Goal: Information Seeking & Learning: Learn about a topic

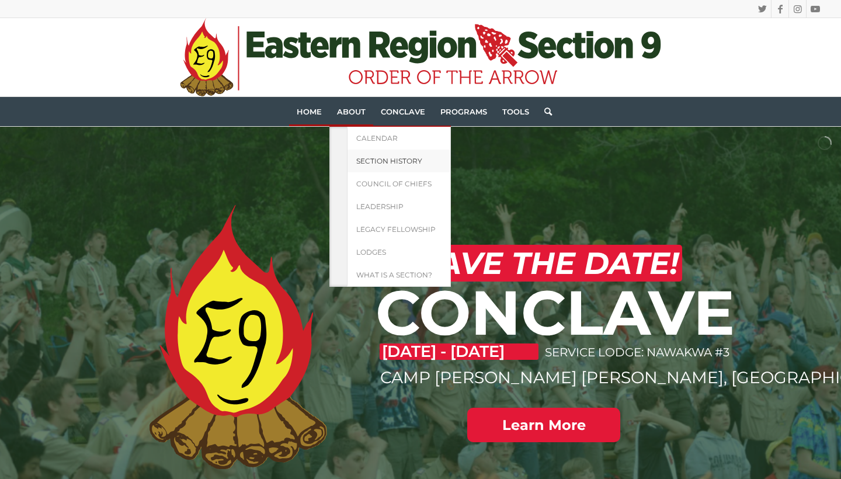
click at [367, 162] on span "Section History" at bounding box center [389, 160] width 66 height 9
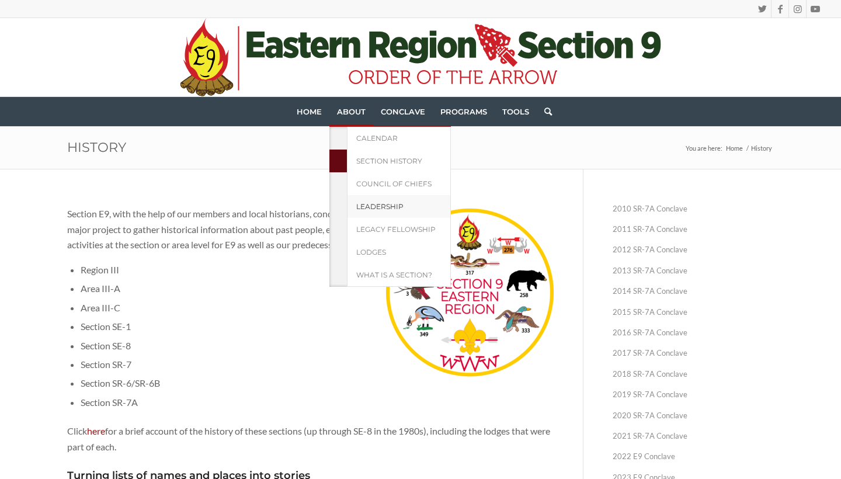
click at [378, 206] on span "Leadership" at bounding box center [379, 206] width 47 height 9
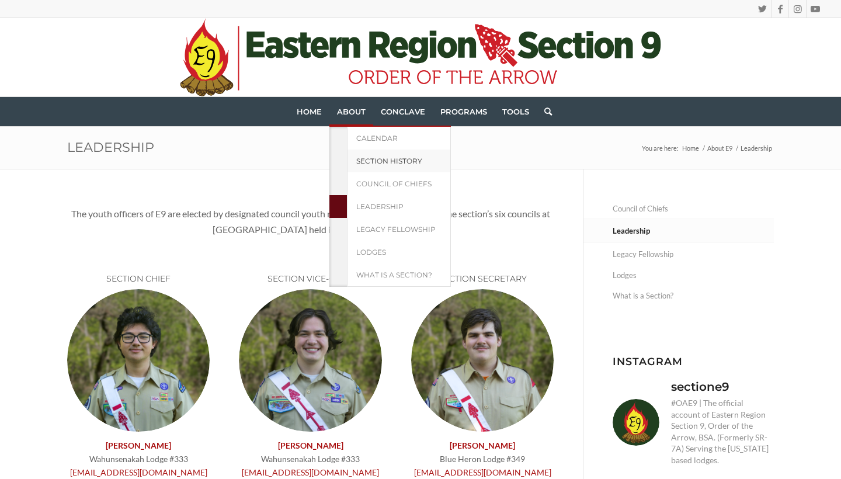
click at [368, 162] on span "Section History" at bounding box center [389, 160] width 66 height 9
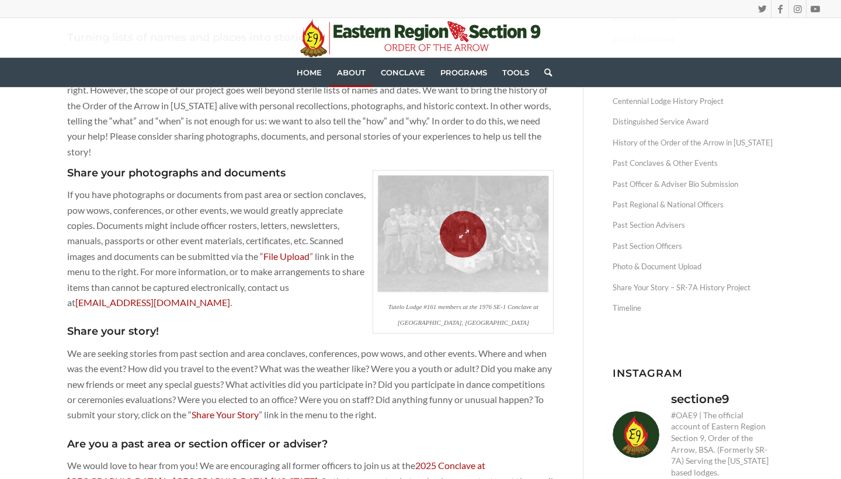
scroll to position [321, 0]
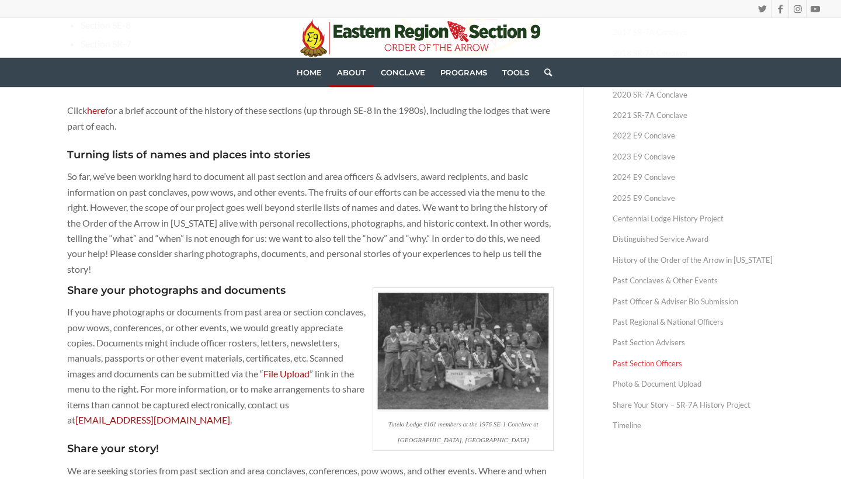
click at [639, 359] on link "Past Section Officers" at bounding box center [692, 363] width 161 height 20
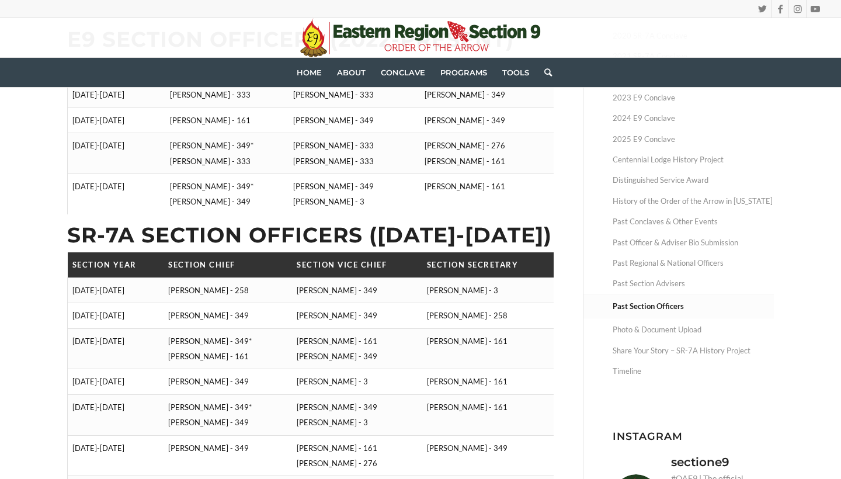
scroll to position [306, 0]
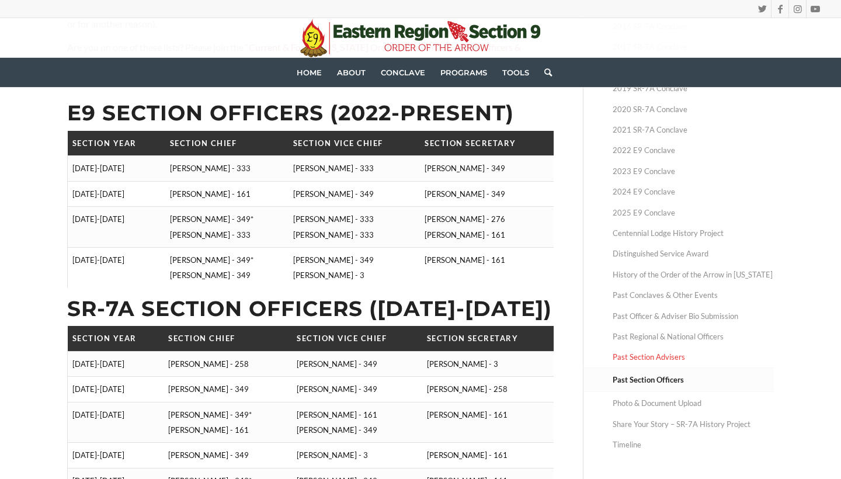
click at [672, 358] on link "Past Section Advisers" at bounding box center [692, 357] width 161 height 20
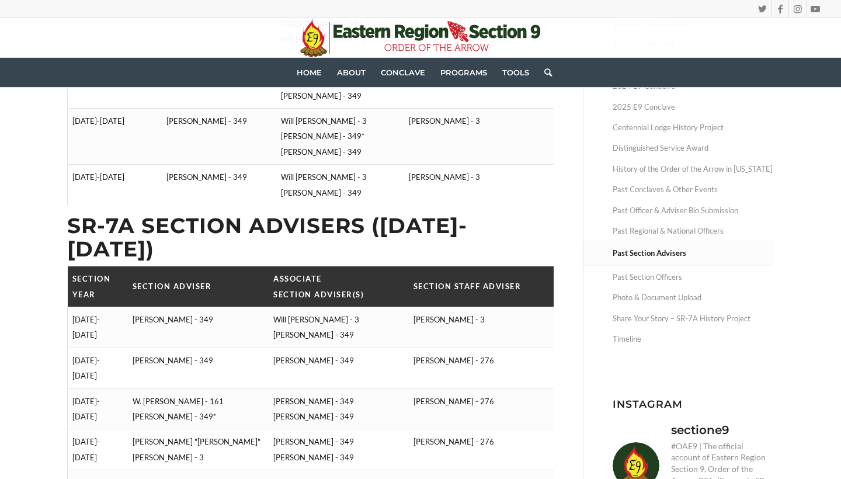
scroll to position [411, 0]
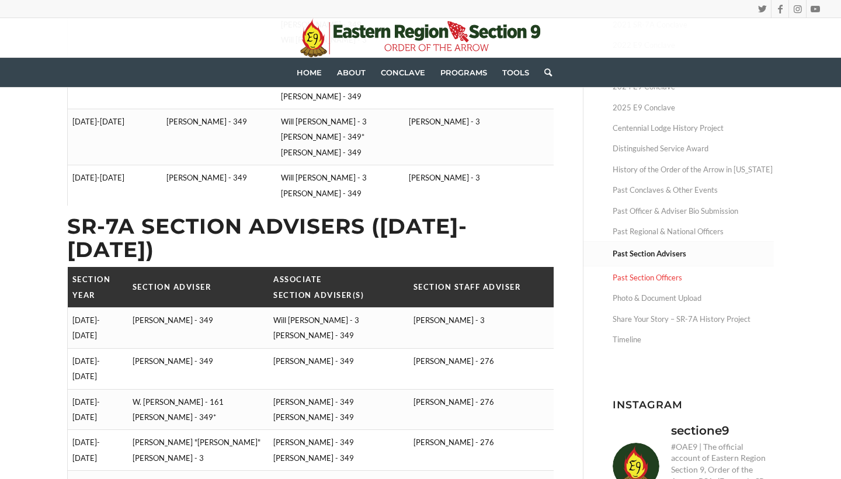
click at [642, 276] on link "Past Section Officers" at bounding box center [692, 277] width 161 height 20
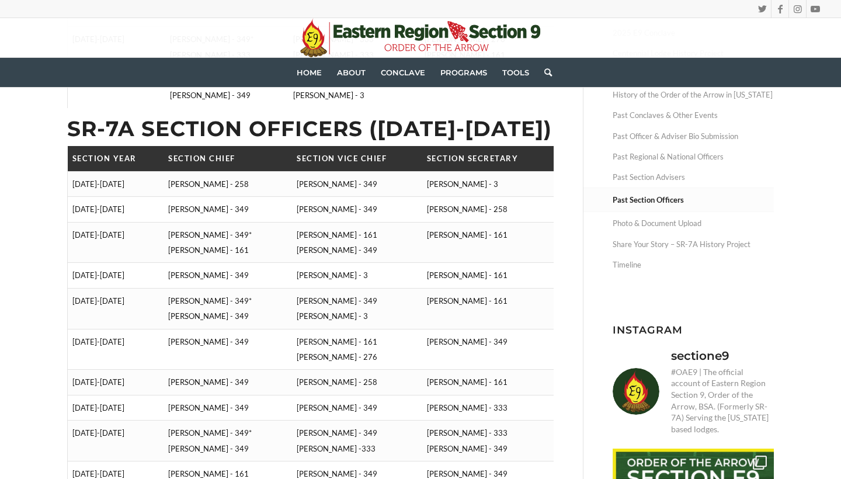
scroll to position [480, 0]
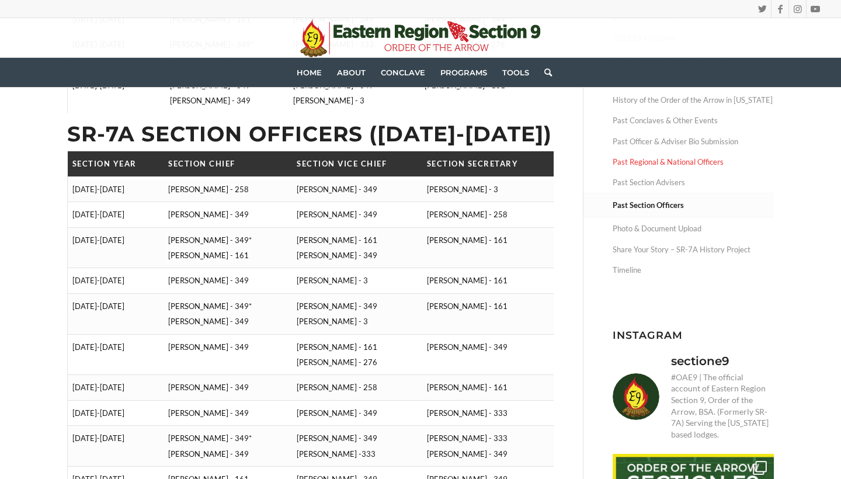
click at [657, 156] on link "Past Regional & National Officers" at bounding box center [692, 162] width 161 height 20
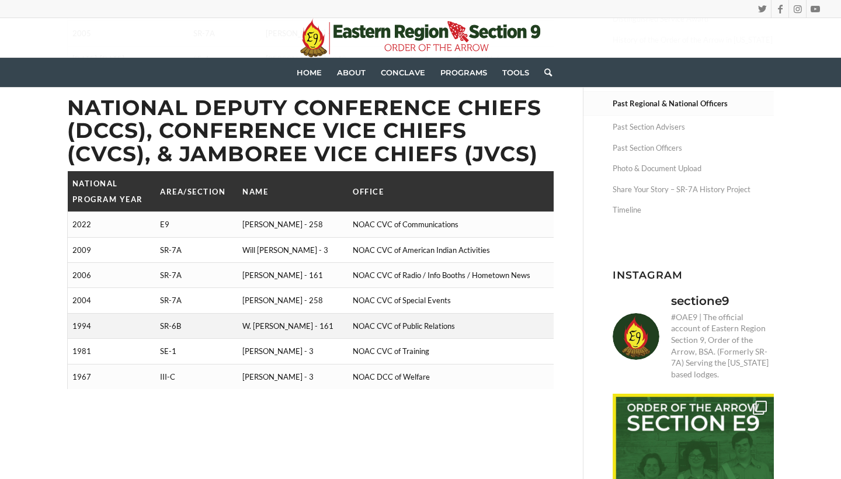
scroll to position [537, 0]
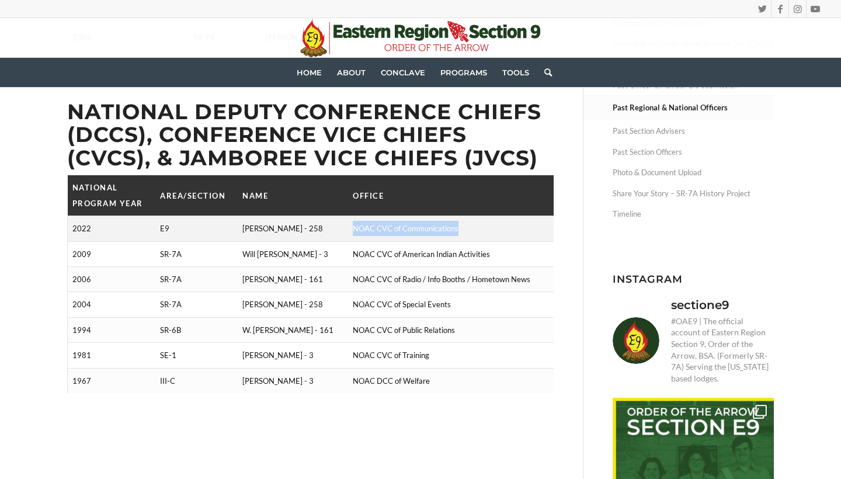
drag, startPoint x: 344, startPoint y: 222, endPoint x: 452, endPoint y: 221, distance: 108.6
click at [453, 221] on td "NOAC CVC of Communications" at bounding box center [451, 228] width 206 height 25
click at [450, 221] on td "NOAC CVC of Communications" at bounding box center [451, 228] width 206 height 25
drag, startPoint x: 448, startPoint y: 221, endPoint x: 344, endPoint y: 221, distance: 104.5
click at [348, 221] on td "NOAC CVC of Communications" at bounding box center [451, 228] width 206 height 25
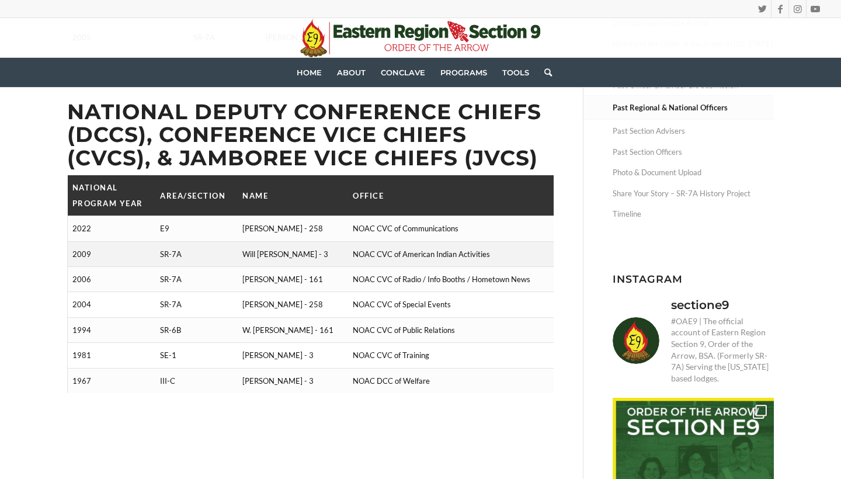
click at [337, 241] on td "Will Swingle - 3" at bounding box center [293, 253] width 110 height 25
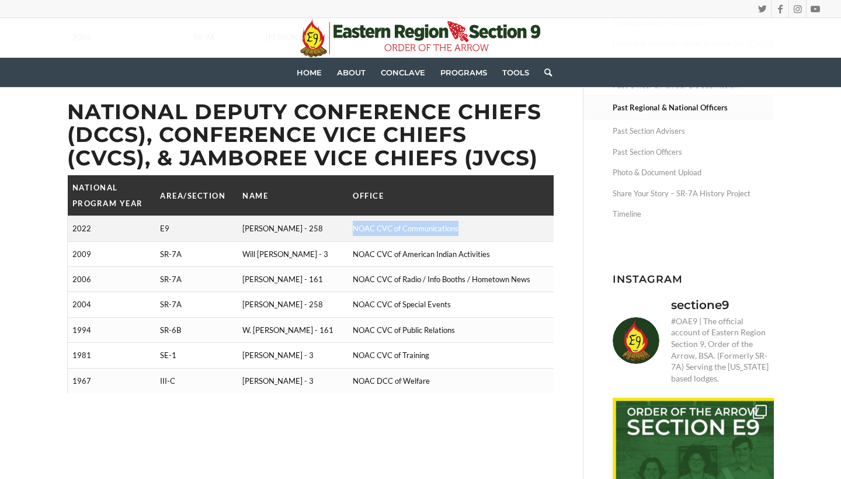
drag, startPoint x: 343, startPoint y: 221, endPoint x: 448, endPoint y: 221, distance: 105.7
click at [448, 222] on td "NOAC CVC of Communications" at bounding box center [451, 228] width 206 height 25
click at [448, 221] on td "NOAC CVC of Communications" at bounding box center [451, 228] width 206 height 25
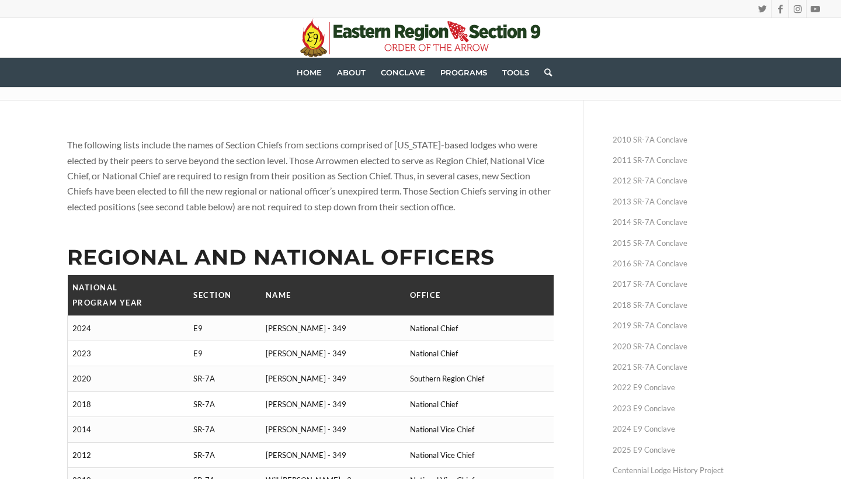
scroll to position [69, 0]
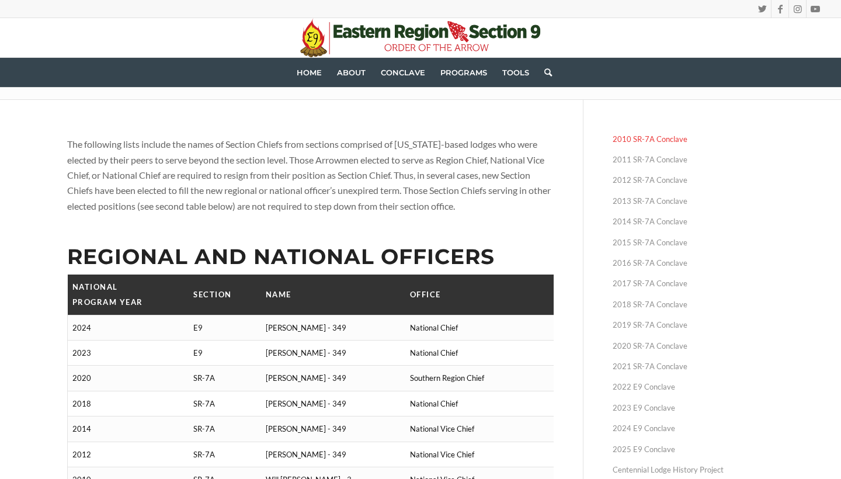
click at [628, 143] on link "2010 SR-7A Conclave" at bounding box center [692, 139] width 161 height 20
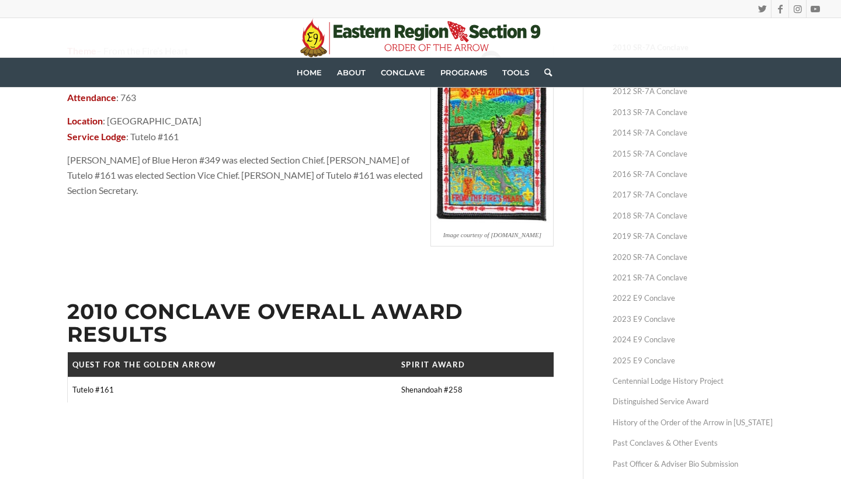
scroll to position [164, 0]
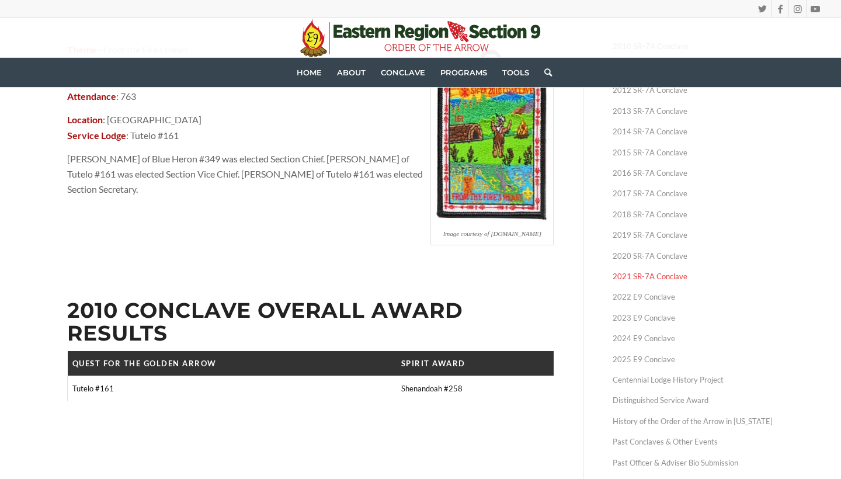
click at [635, 275] on link "2021 SR-7A Conclave" at bounding box center [692, 276] width 161 height 20
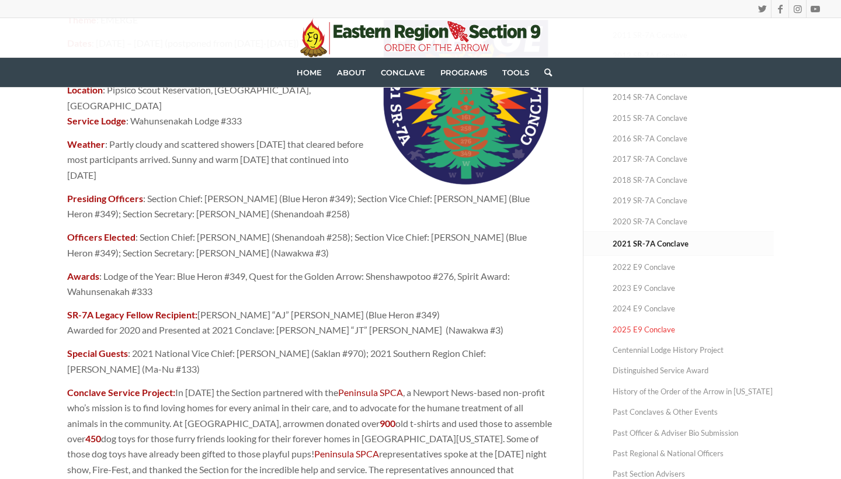
scroll to position [194, 0]
click at [650, 222] on link "2020 SR-7A Conclave" at bounding box center [692, 221] width 161 height 20
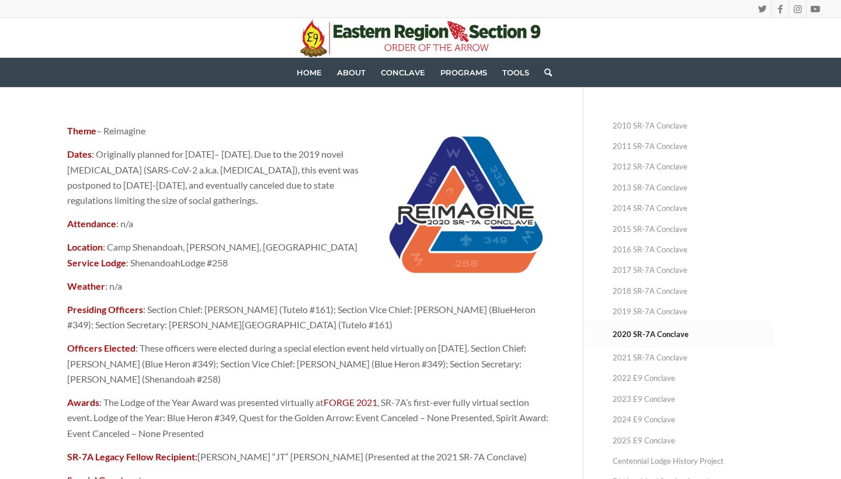
scroll to position [90, 0]
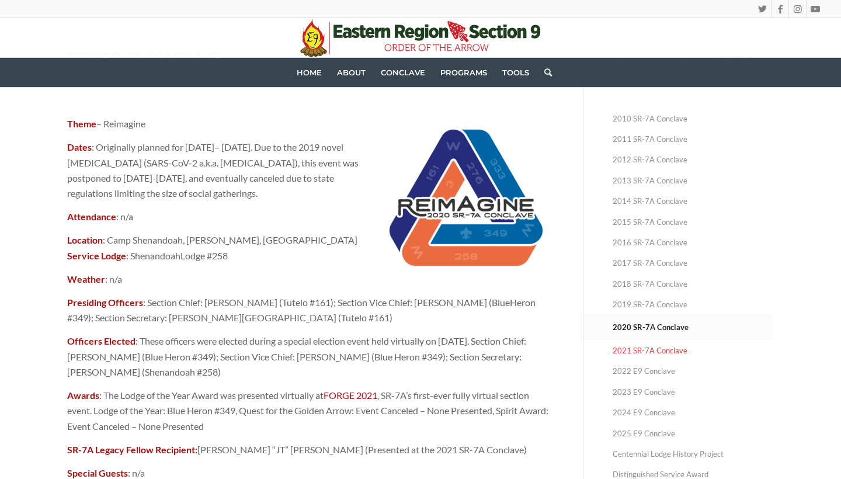
click at [646, 349] on link "2021 SR-7A Conclave" at bounding box center [692, 350] width 161 height 20
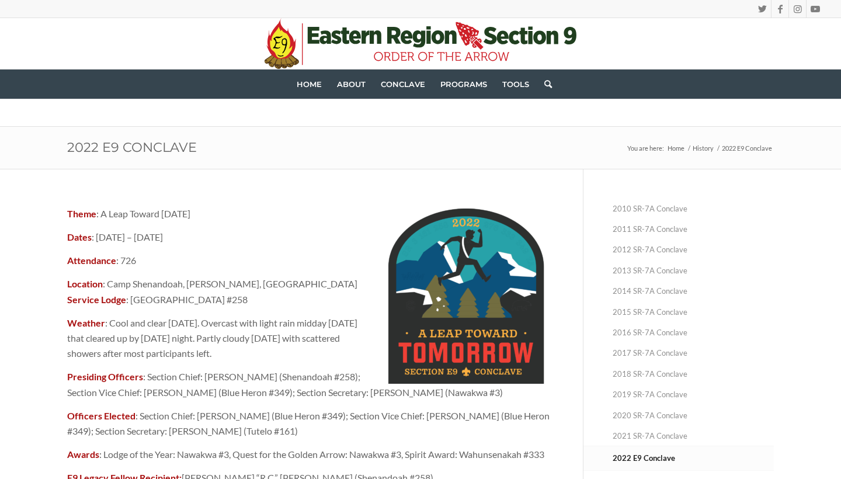
scroll to position [86, 0]
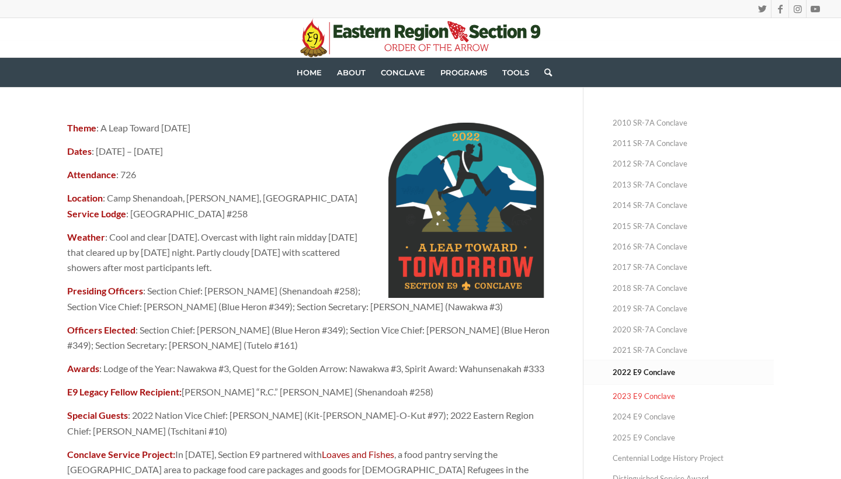
click at [642, 398] on link "2023 E9 Conclave" at bounding box center [692, 396] width 161 height 20
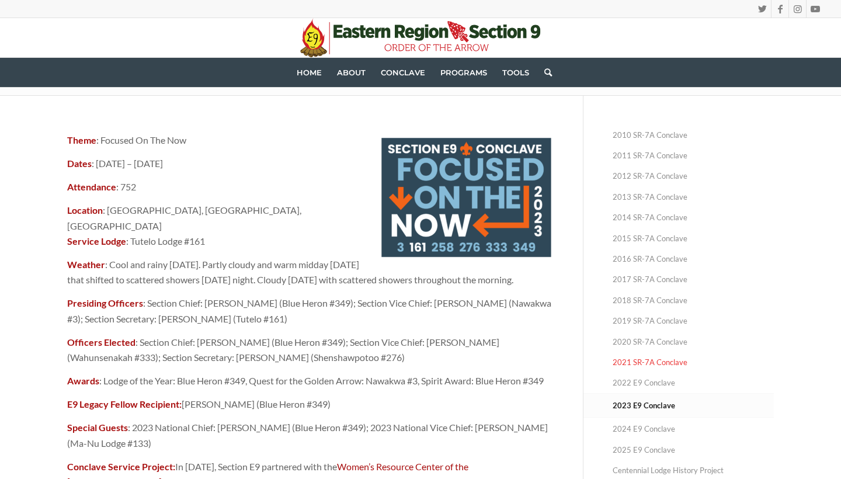
scroll to position [75, 0]
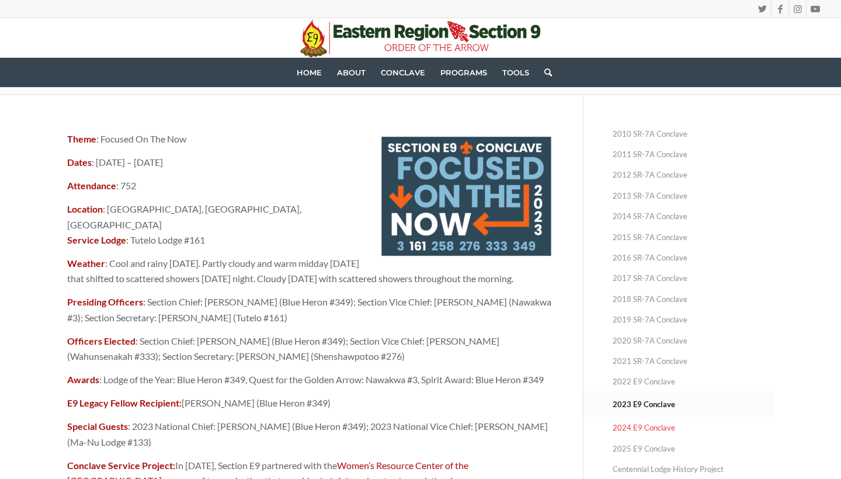
click at [643, 425] on link "2024 E9 Conclave" at bounding box center [692, 427] width 161 height 20
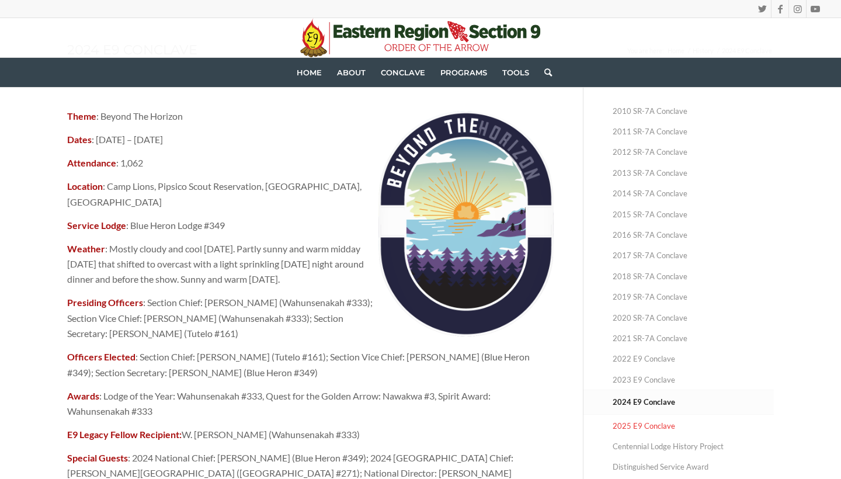
scroll to position [110, 0]
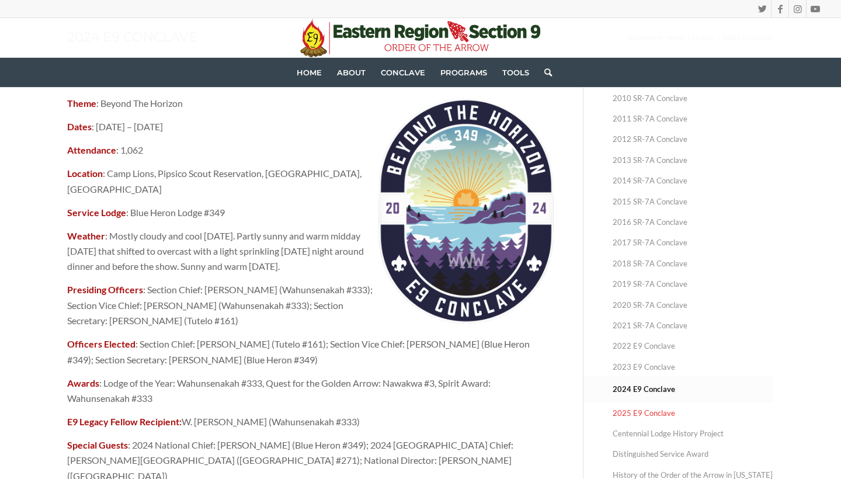
click at [647, 409] on link "2025 E9 Conclave" at bounding box center [692, 413] width 161 height 20
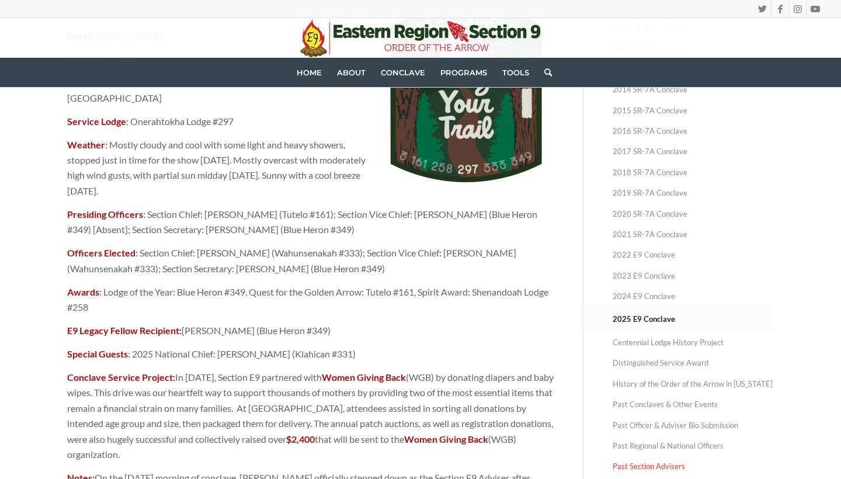
scroll to position [193, 0]
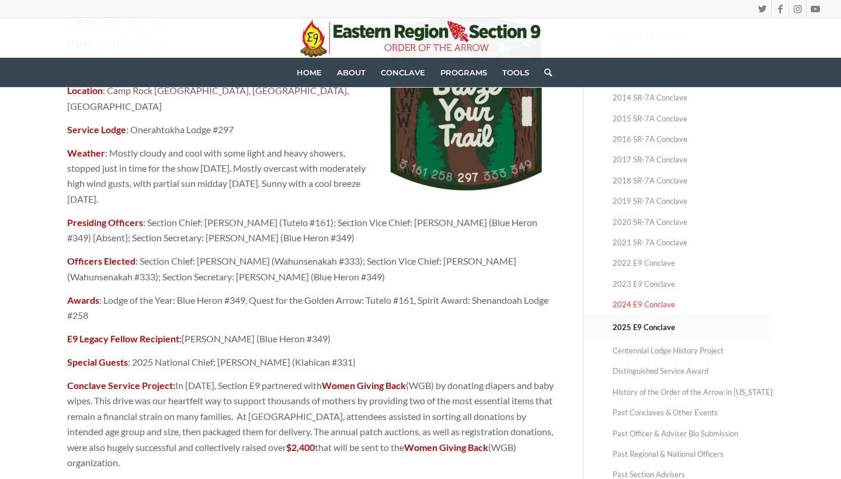
click at [672, 306] on link "2024 E9 Conclave" at bounding box center [692, 304] width 161 height 20
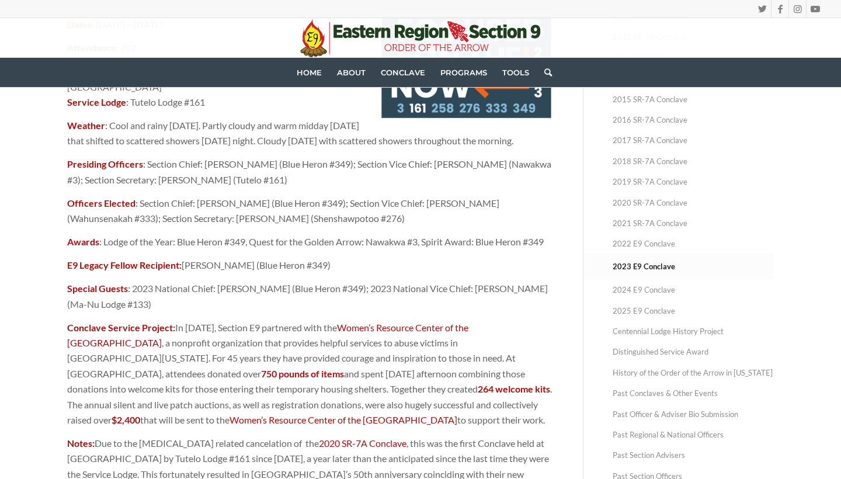
scroll to position [224, 0]
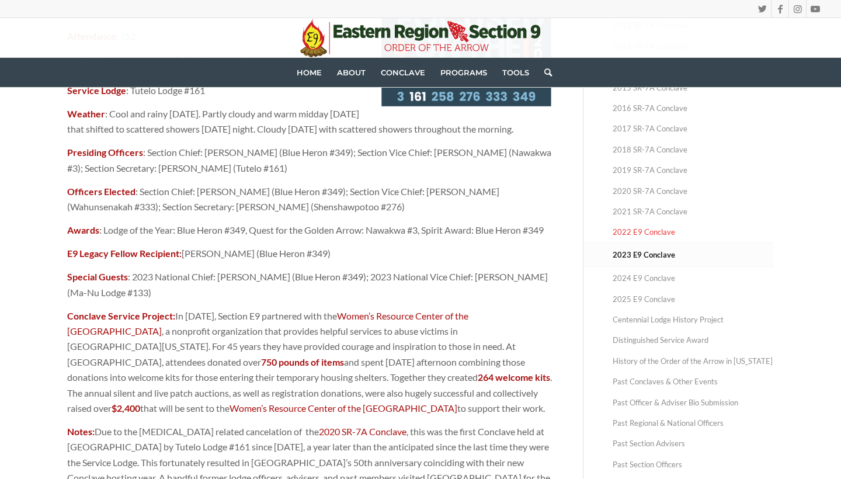
click at [656, 233] on link "2022 E9 Conclave" at bounding box center [692, 232] width 161 height 20
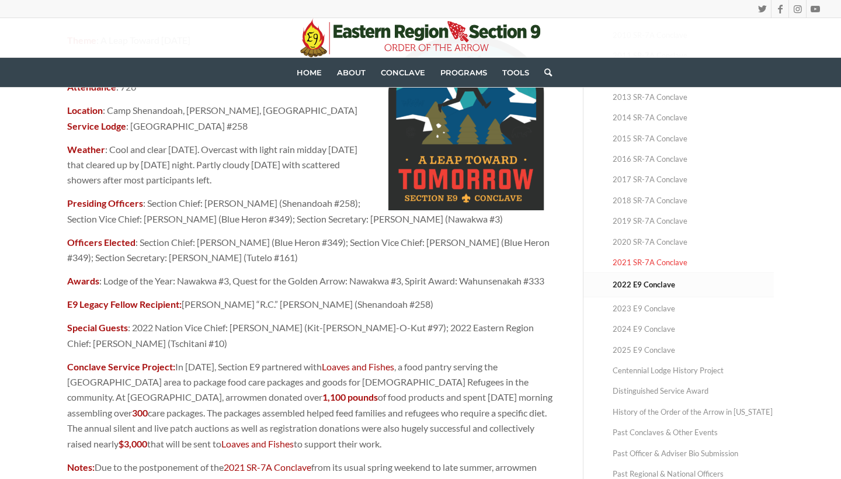
scroll to position [174, 0]
click at [652, 261] on link "2021 SR-7A Conclave" at bounding box center [692, 262] width 161 height 20
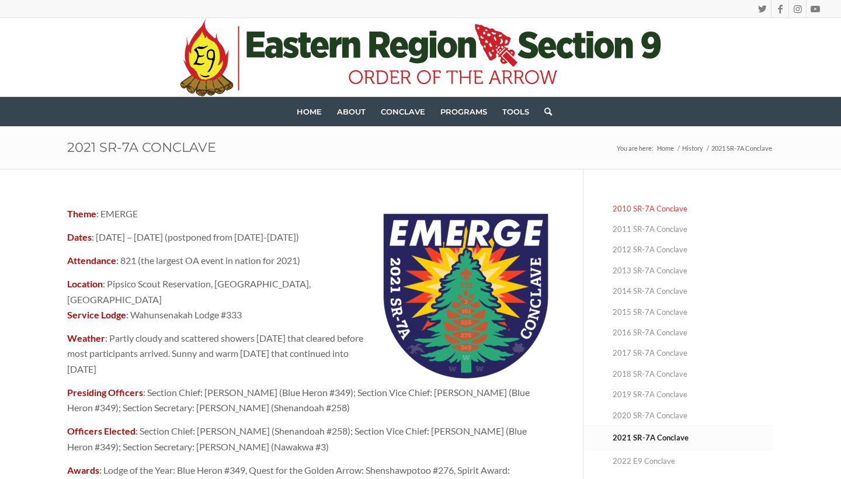
click at [648, 211] on link "2010 SR-7A Conclave" at bounding box center [692, 209] width 161 height 20
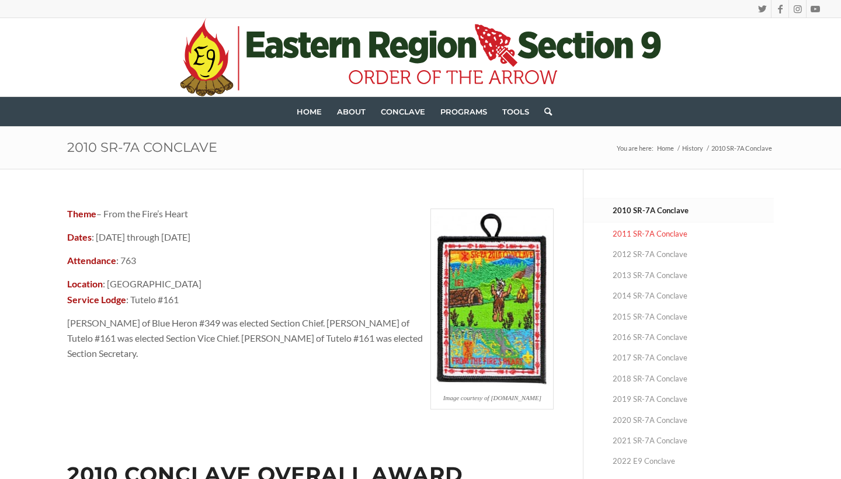
click at [649, 227] on link "2011 SR-7A Conclave" at bounding box center [692, 234] width 161 height 20
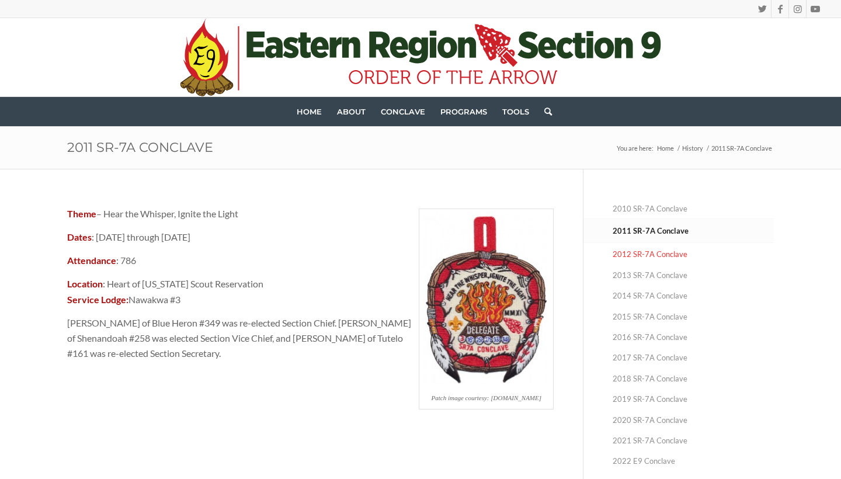
click at [642, 256] on link "2012 SR-7A Conclave" at bounding box center [692, 254] width 161 height 20
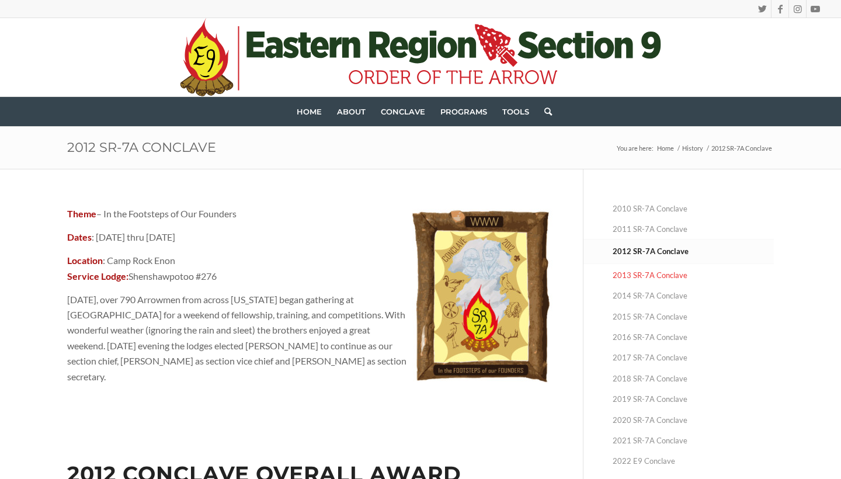
click at [642, 276] on link "2013 SR-7A Conclave" at bounding box center [692, 275] width 161 height 20
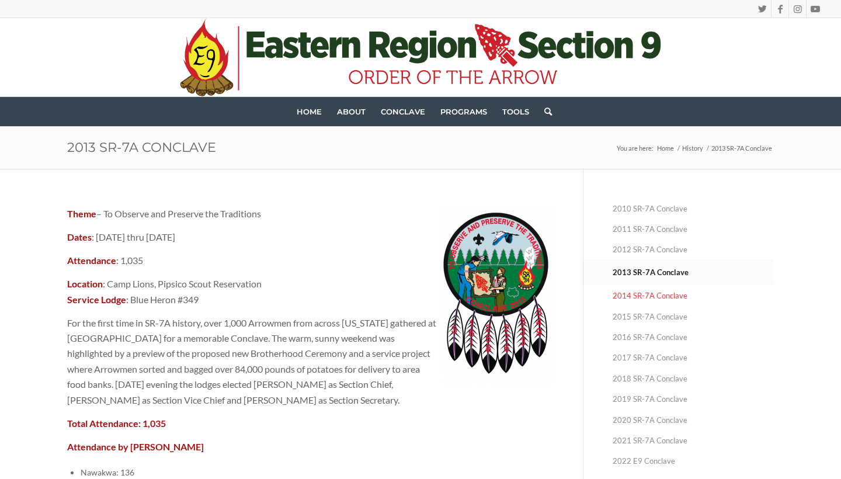
click at [642, 295] on link "2014 SR-7A Conclave" at bounding box center [692, 295] width 161 height 20
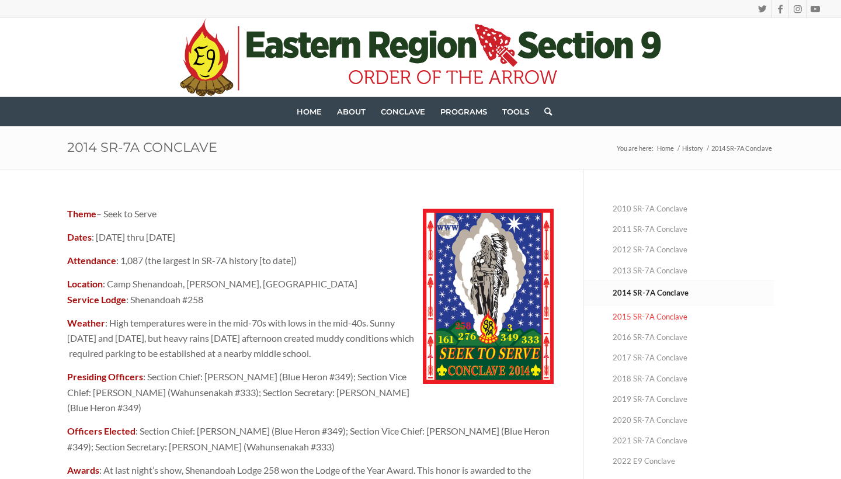
click at [642, 318] on link "2015 SR-7A Conclave" at bounding box center [692, 317] width 161 height 20
